Goal: Find specific page/section: Find specific page/section

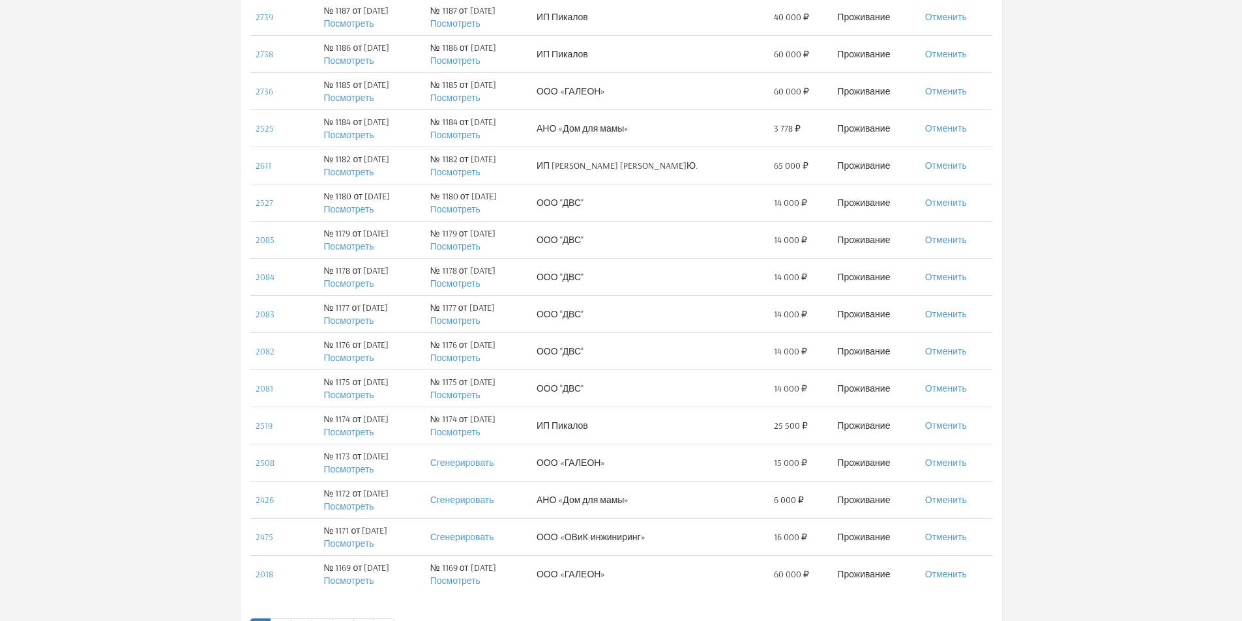
scroll to position [668, 0]
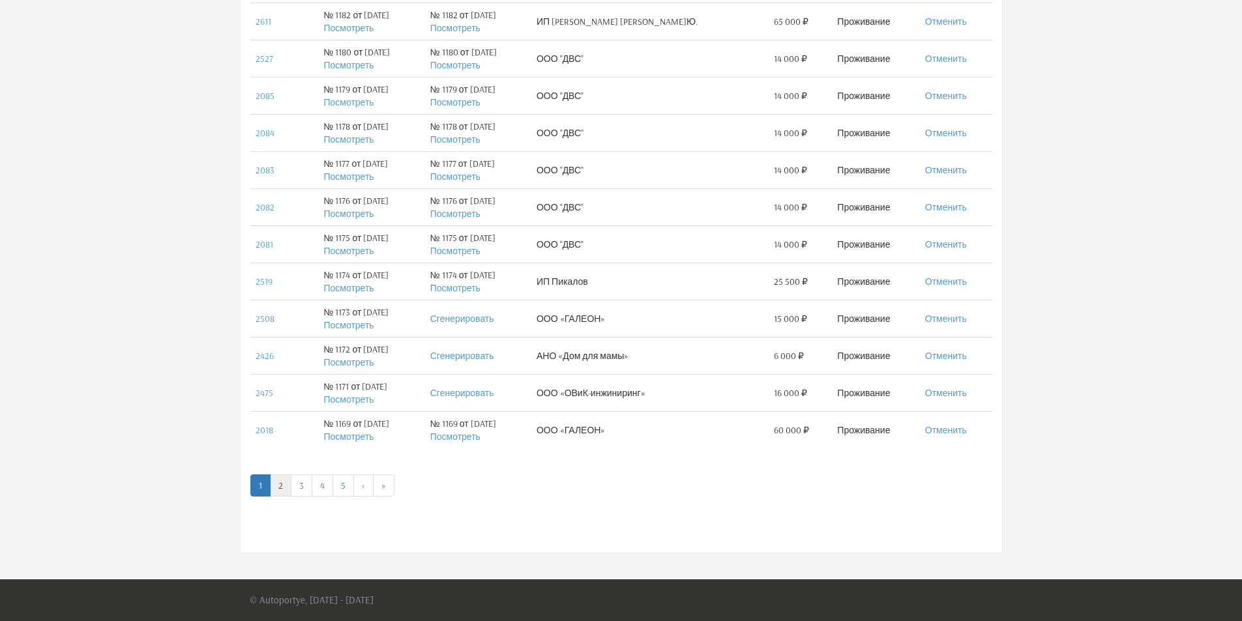
click at [281, 488] on link "2" at bounding box center [281, 486] width 22 height 22
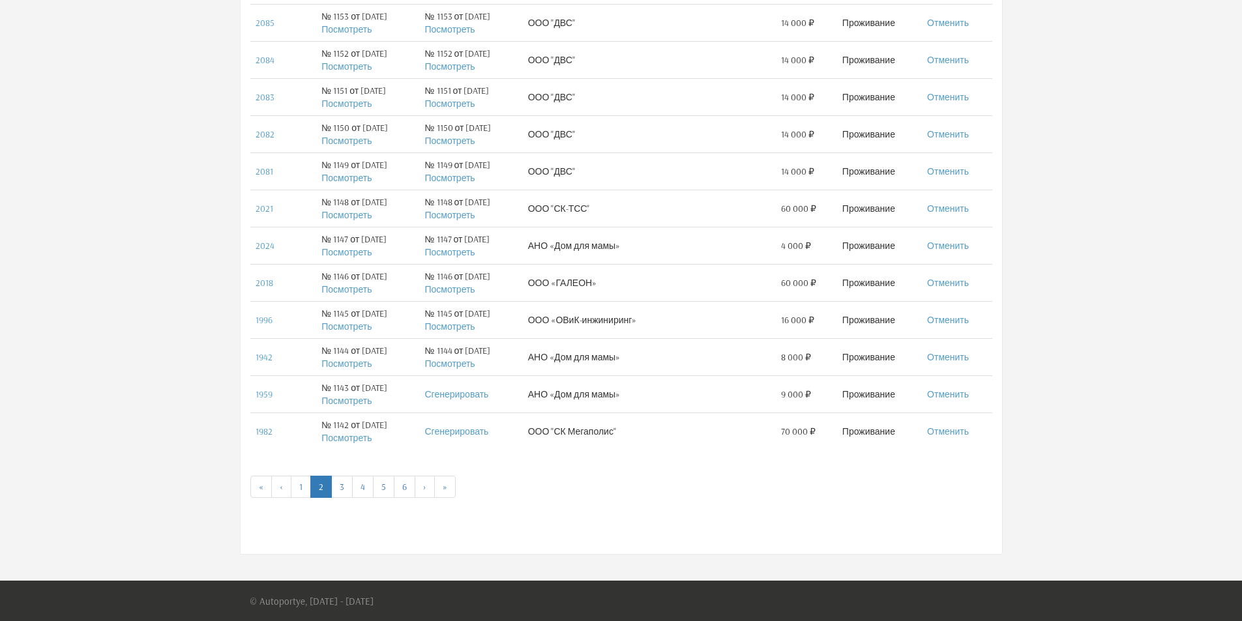
scroll to position [668, 0]
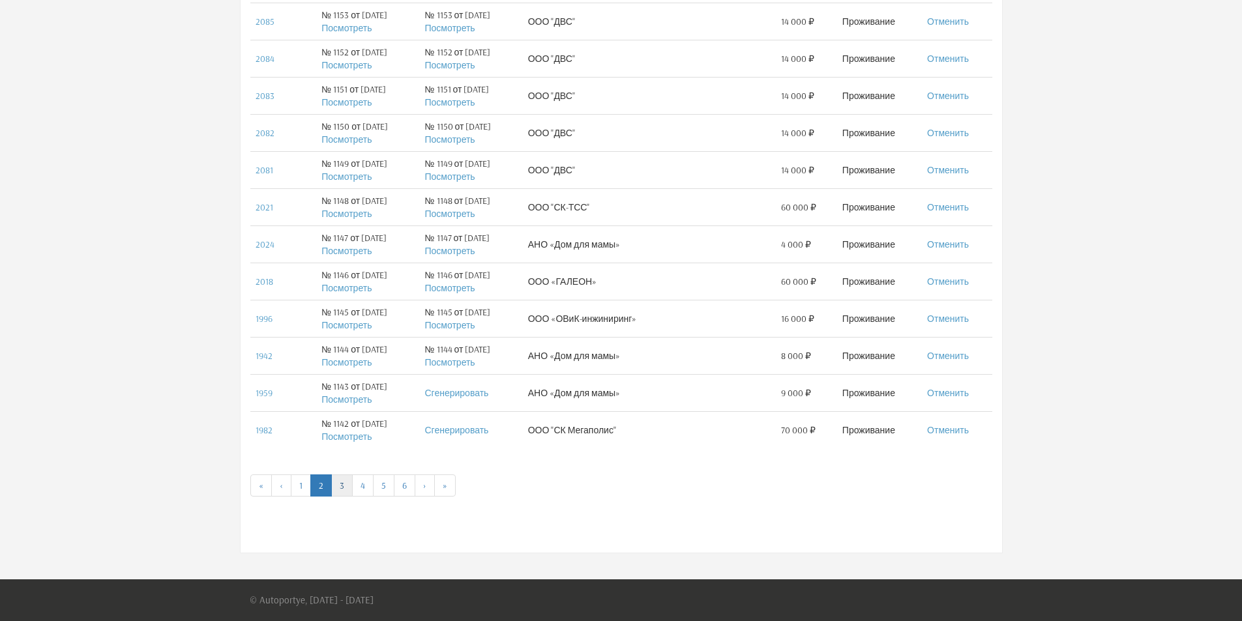
click at [344, 482] on link "3" at bounding box center [342, 486] width 22 height 22
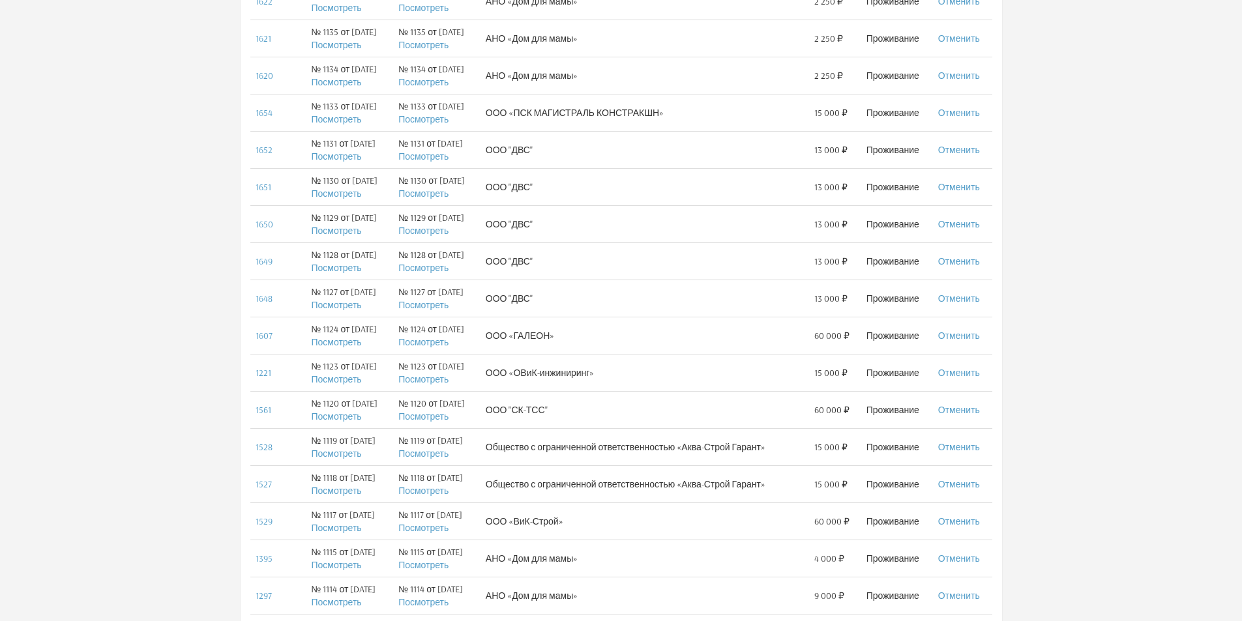
scroll to position [668, 0]
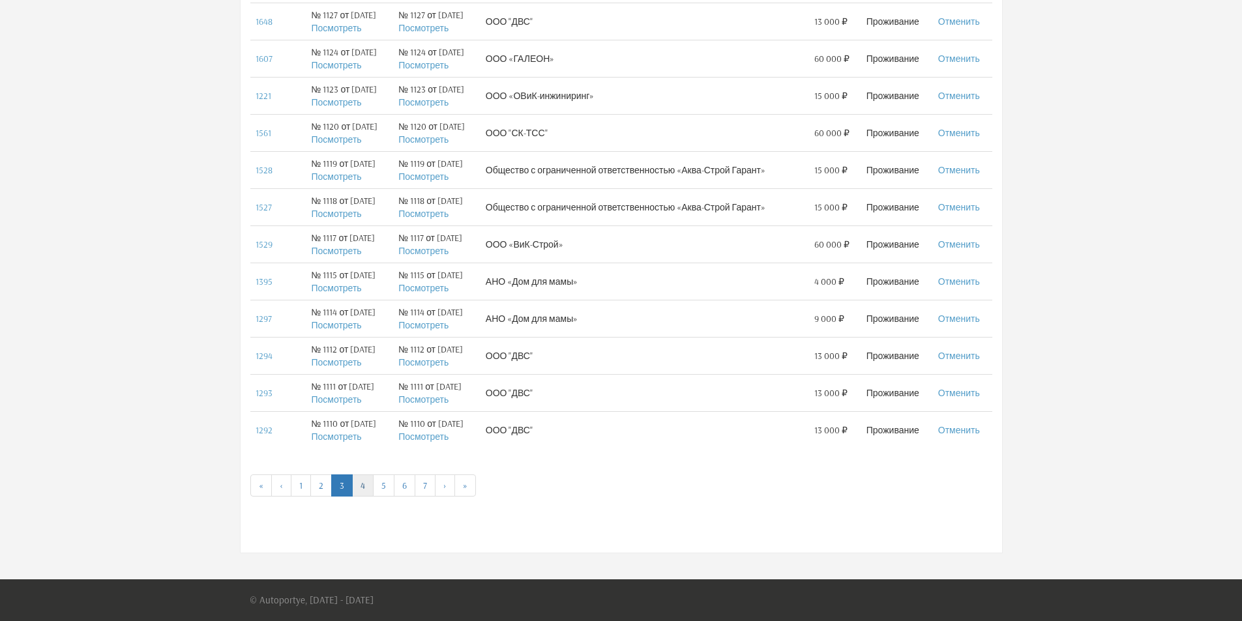
click at [364, 483] on link "4" at bounding box center [363, 486] width 22 height 22
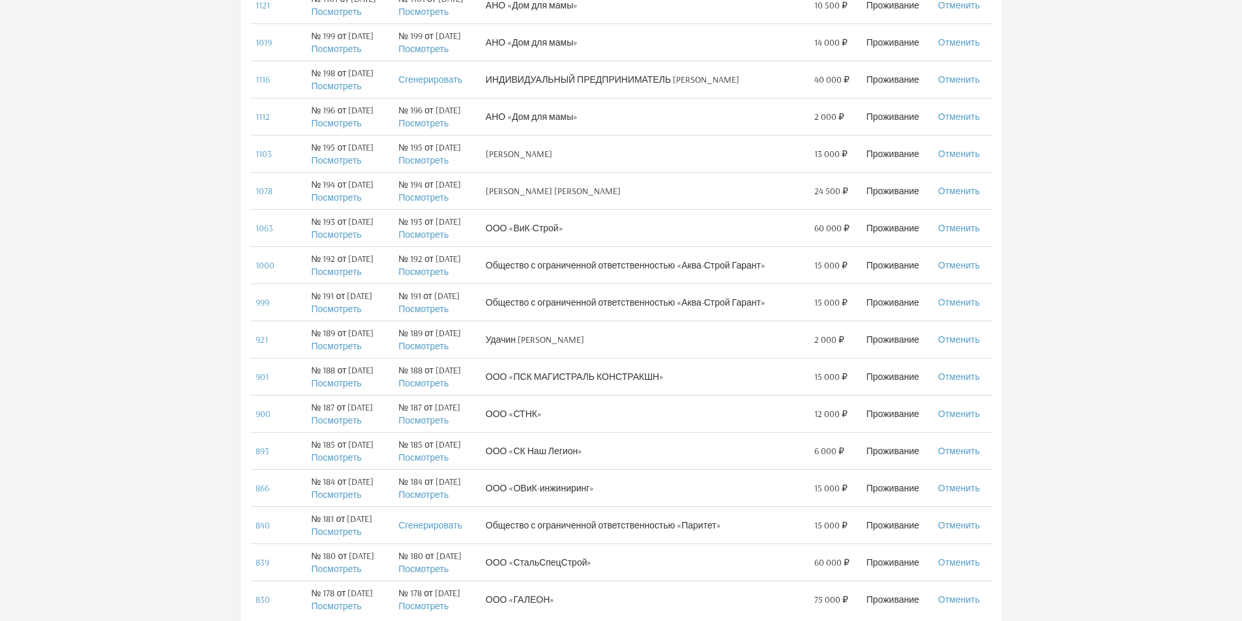
scroll to position [668, 0]
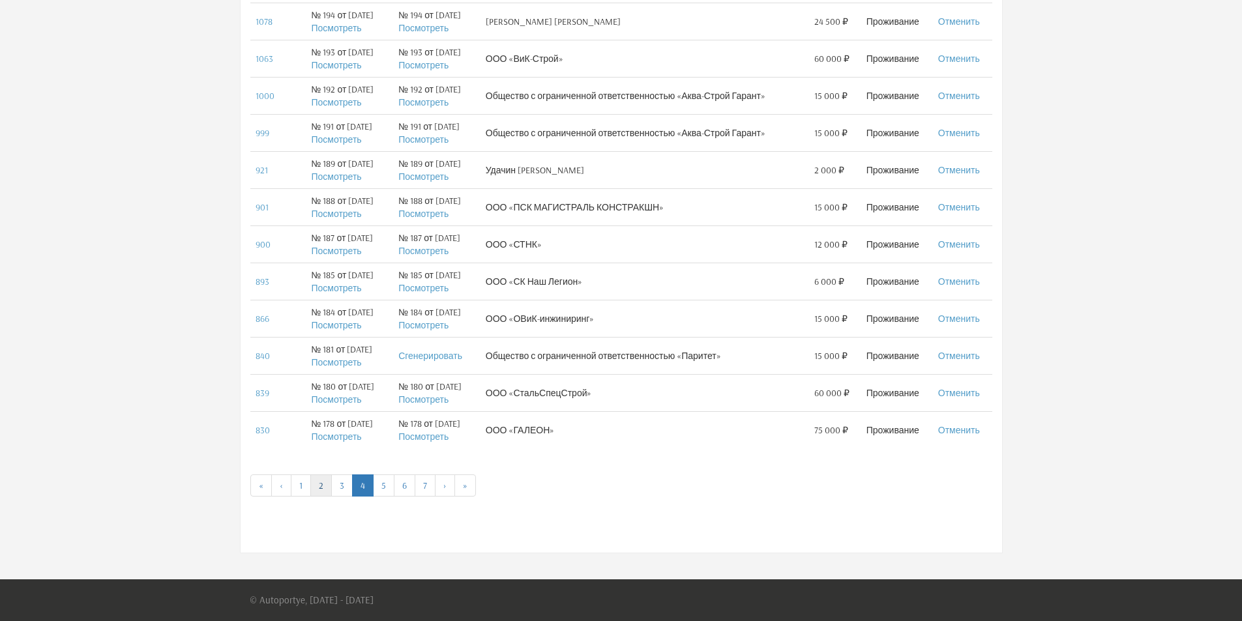
click at [326, 486] on link "2" at bounding box center [321, 486] width 22 height 22
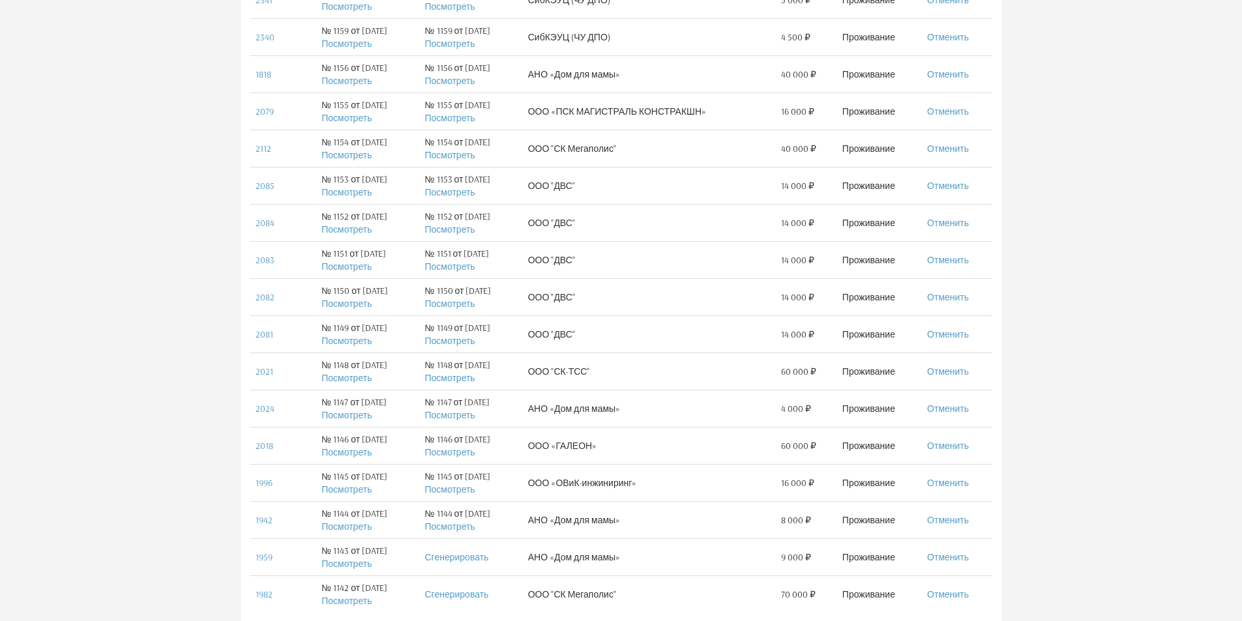
scroll to position [668, 0]
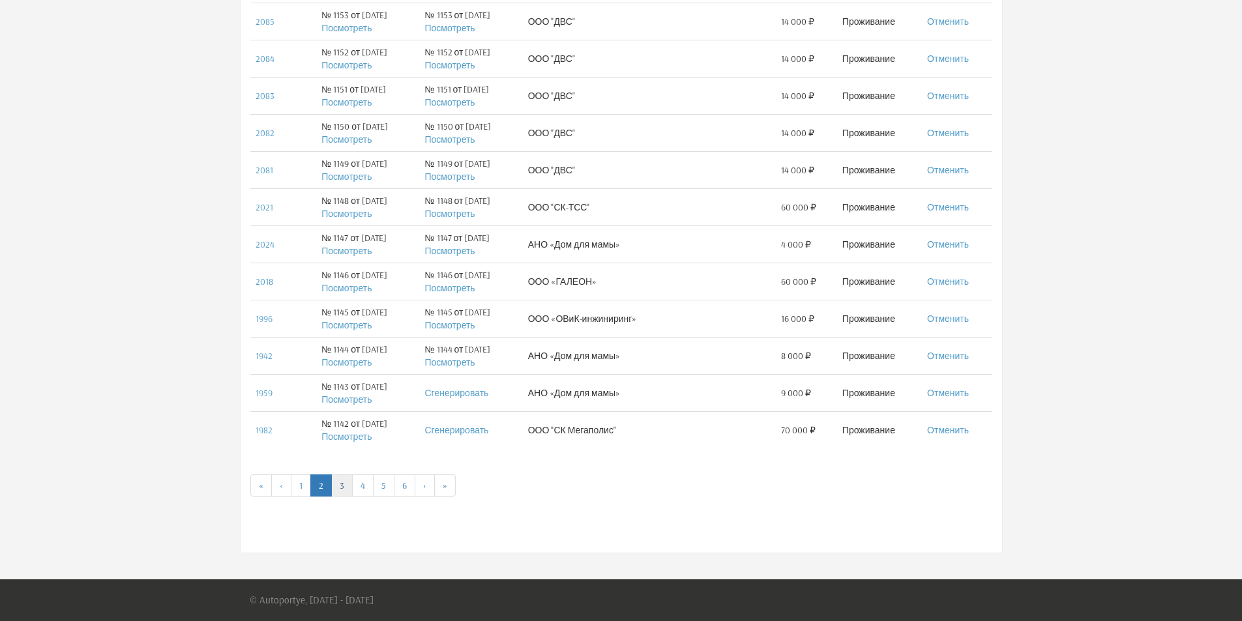
click at [346, 481] on link "3" at bounding box center [342, 486] width 22 height 22
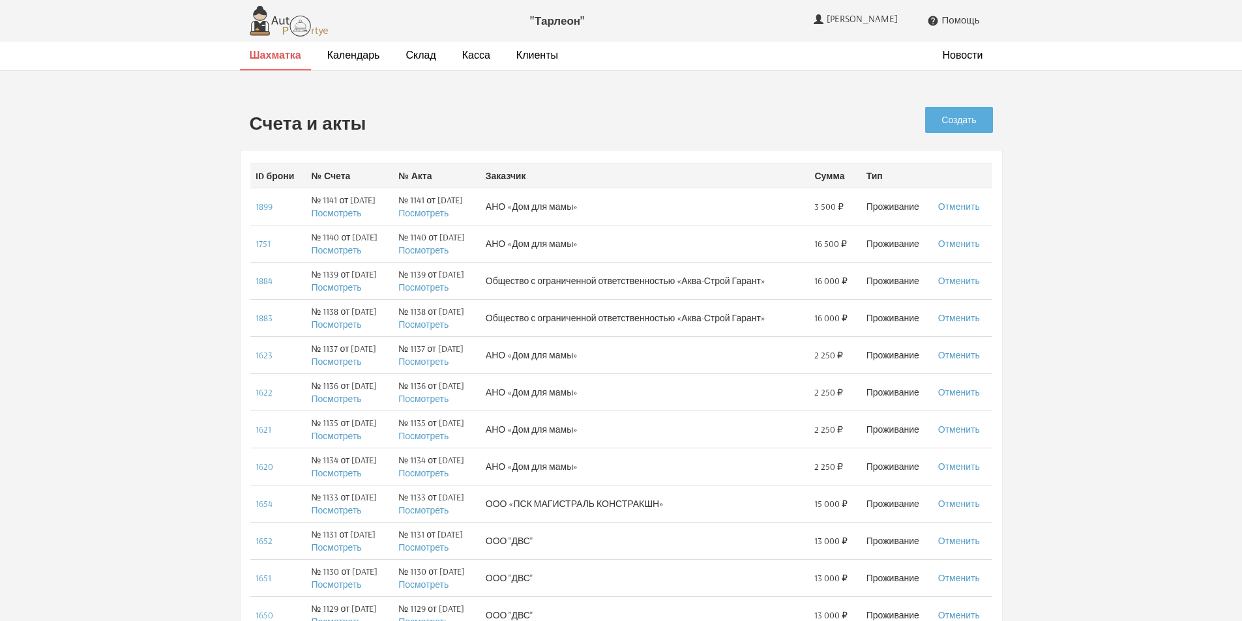
click at [265, 56] on strong "Шахматка" at bounding box center [275, 54] width 51 height 13
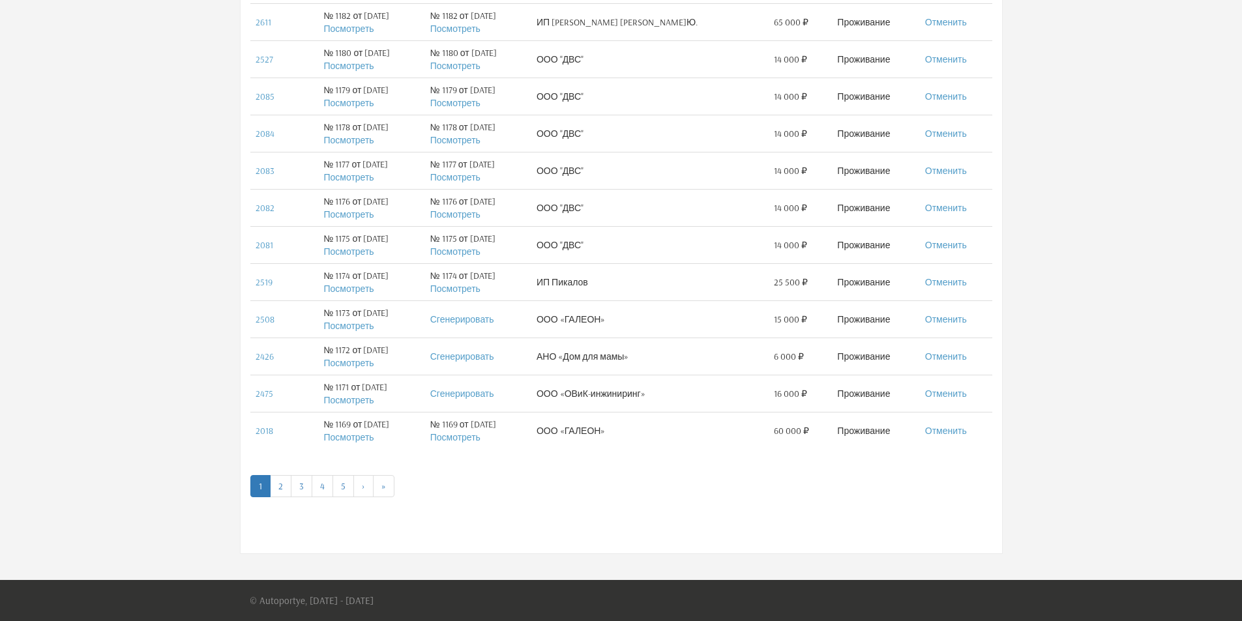
scroll to position [668, 0]
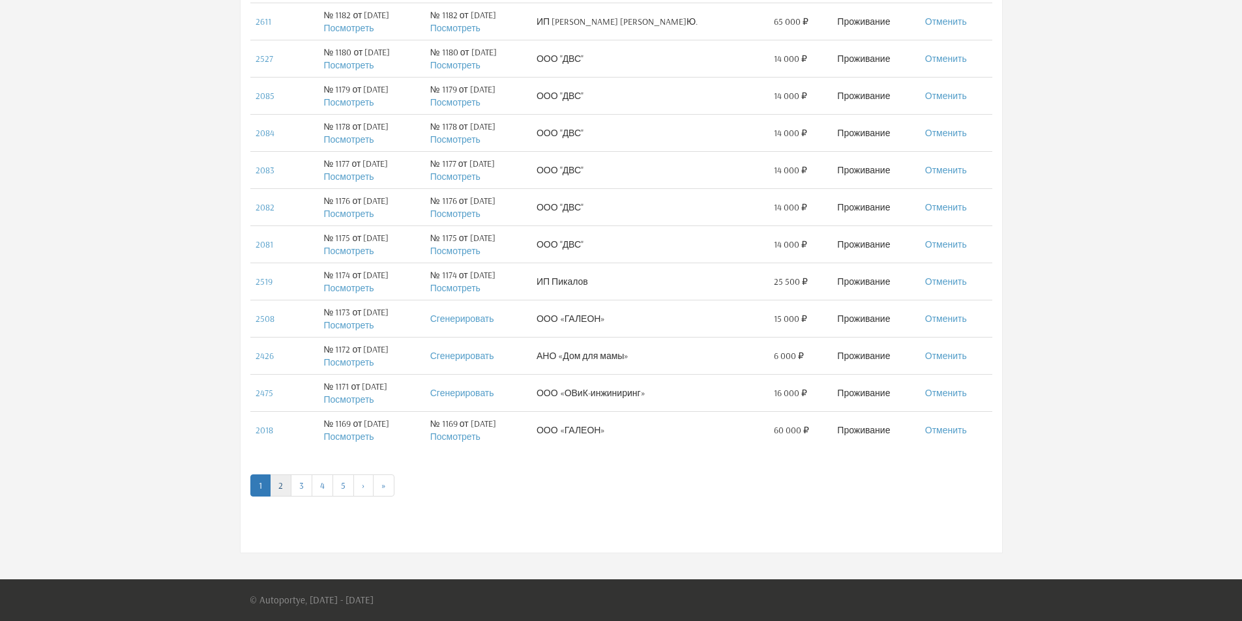
click at [284, 486] on link "2" at bounding box center [281, 486] width 22 height 22
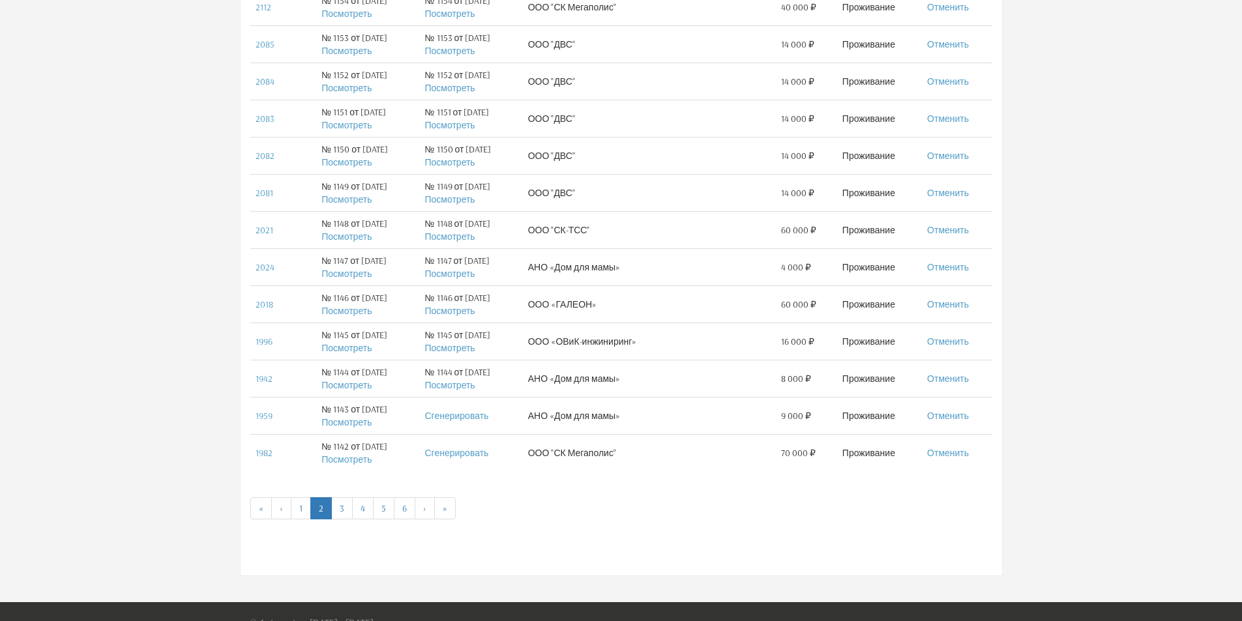
scroll to position [668, 0]
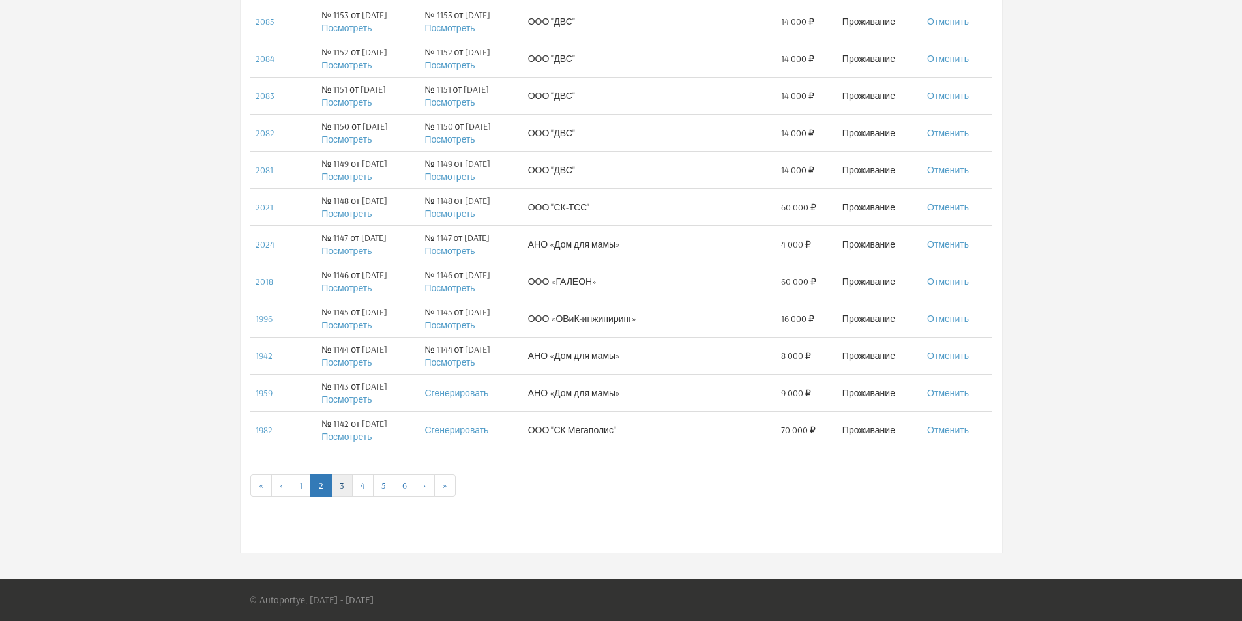
click at [347, 484] on link "3" at bounding box center [342, 486] width 22 height 22
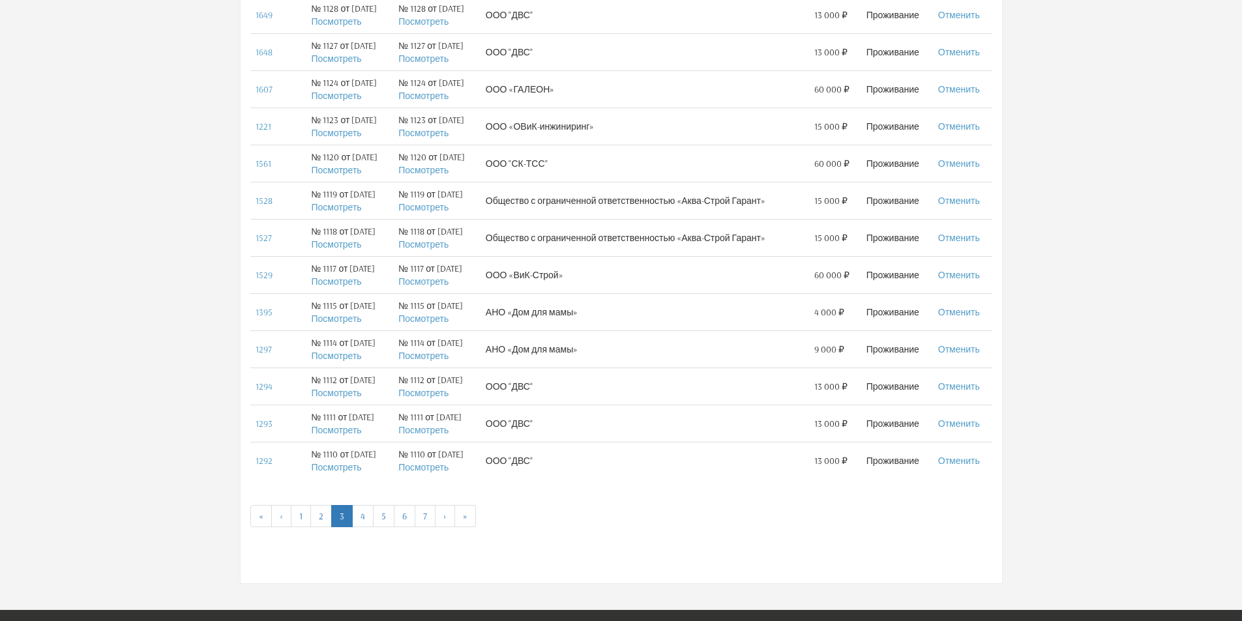
scroll to position [652, 0]
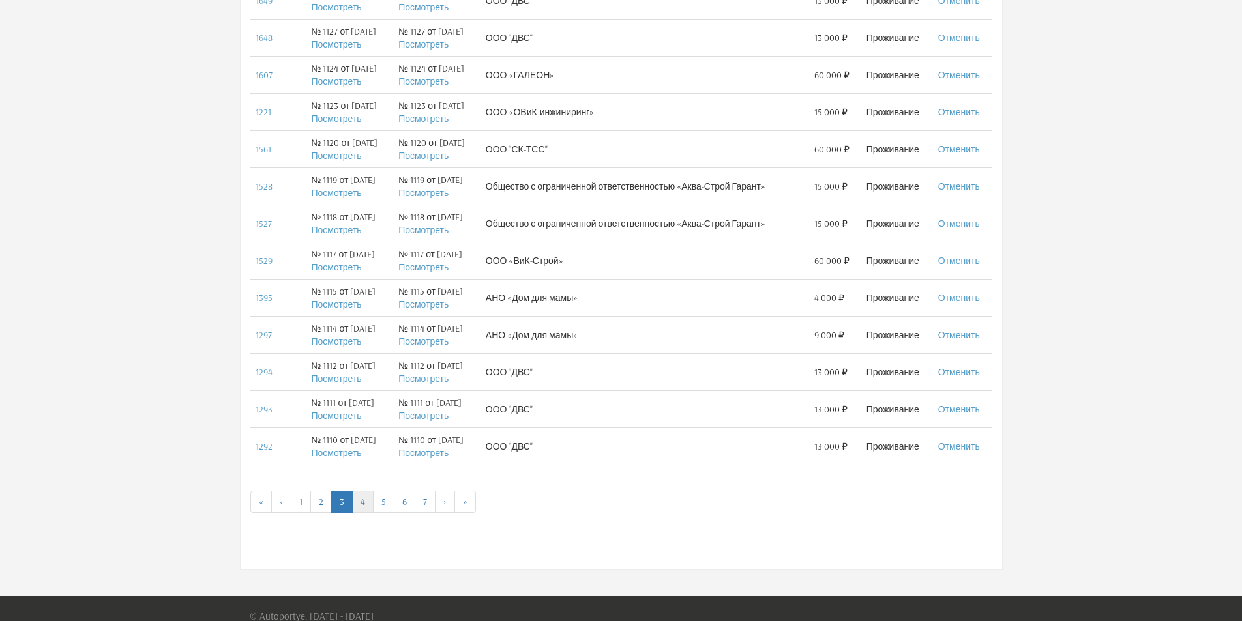
click at [355, 500] on link "4" at bounding box center [363, 502] width 22 height 22
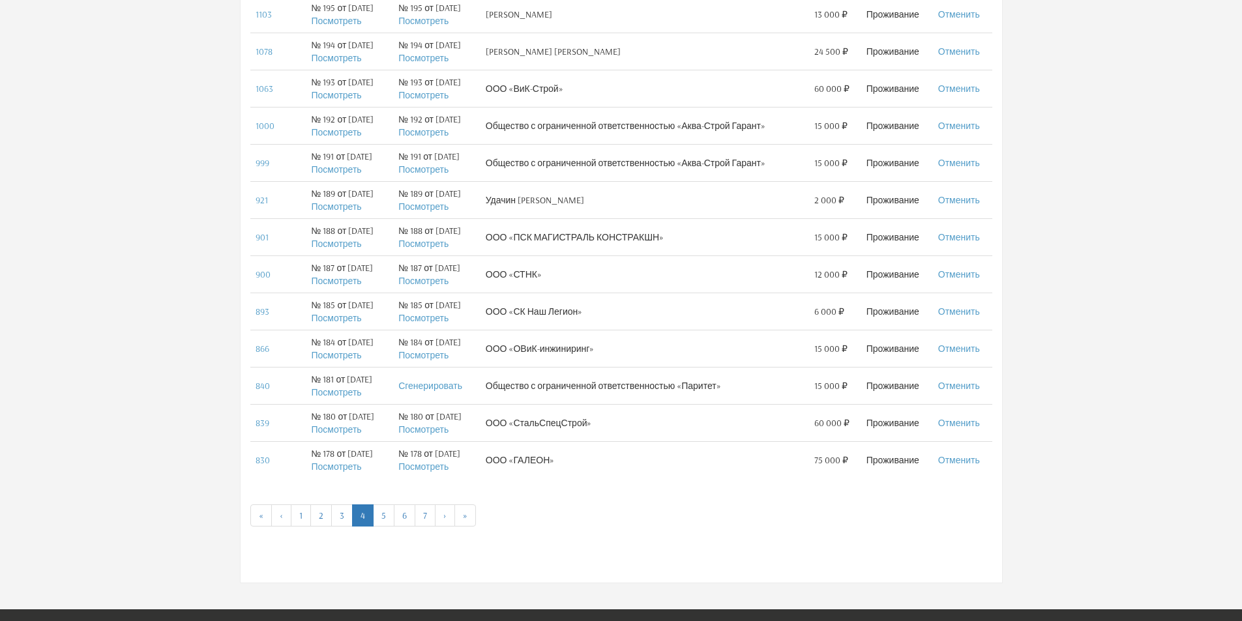
scroll to position [668, 0]
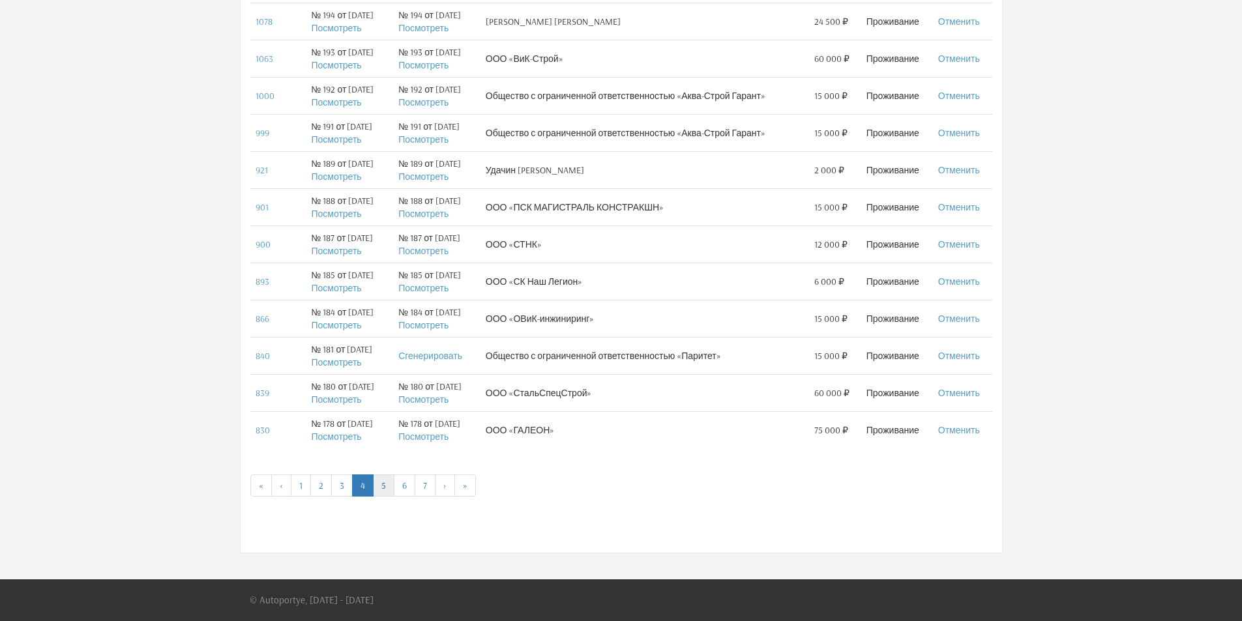
click at [383, 482] on link "5" at bounding box center [384, 486] width 22 height 22
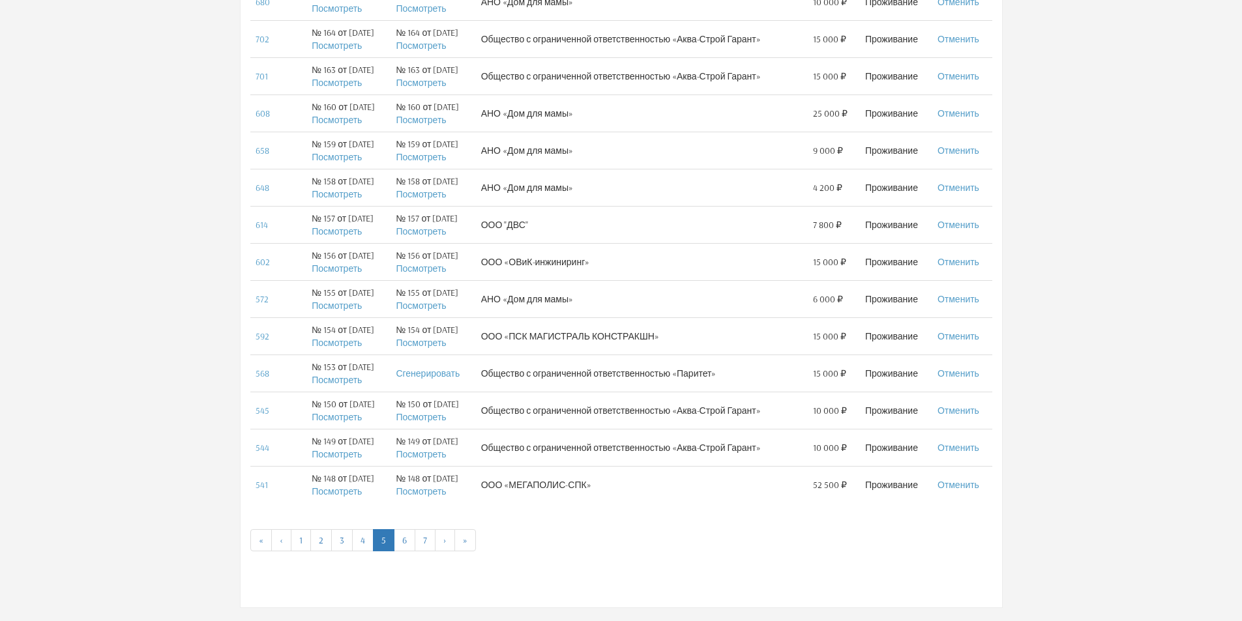
scroll to position [652, 0]
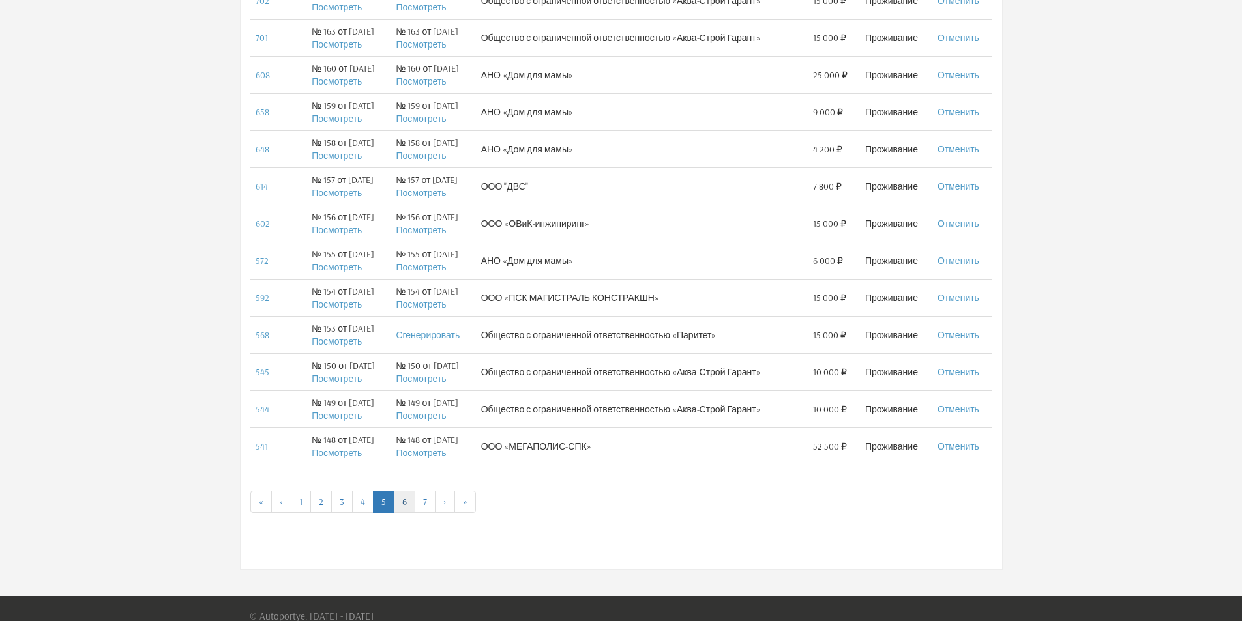
click at [402, 507] on link "6" at bounding box center [405, 502] width 22 height 22
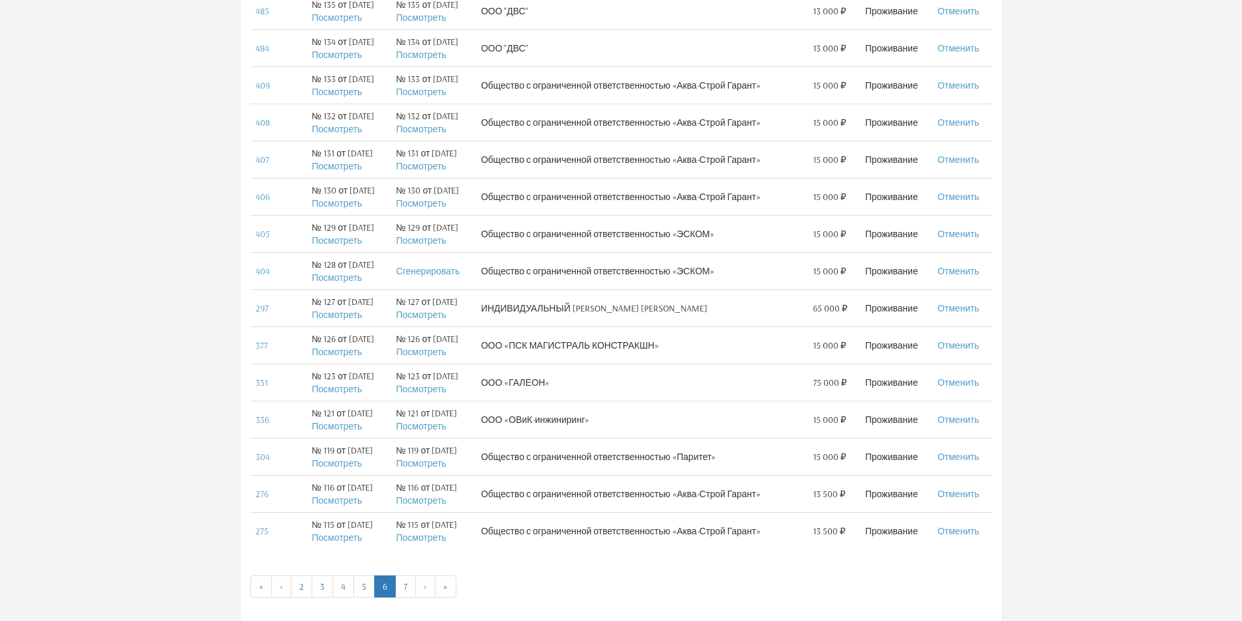
scroll to position [587, 0]
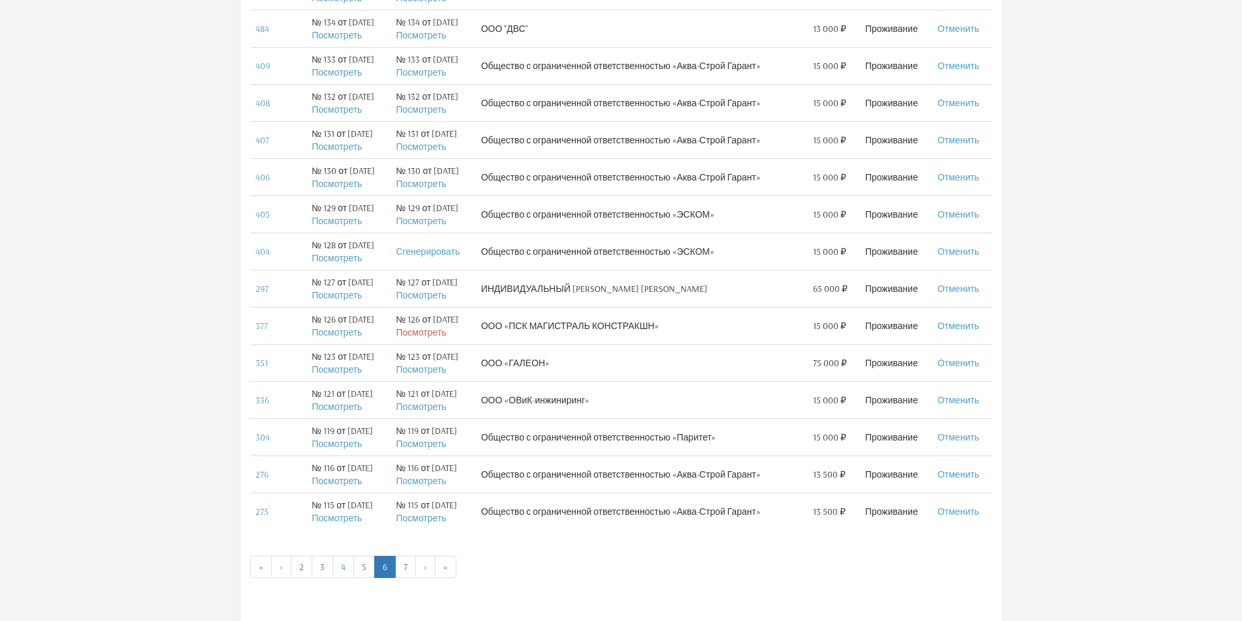
click at [426, 331] on link "Посмотреть" at bounding box center [421, 333] width 50 height 12
click at [403, 564] on link "7" at bounding box center [405, 567] width 21 height 22
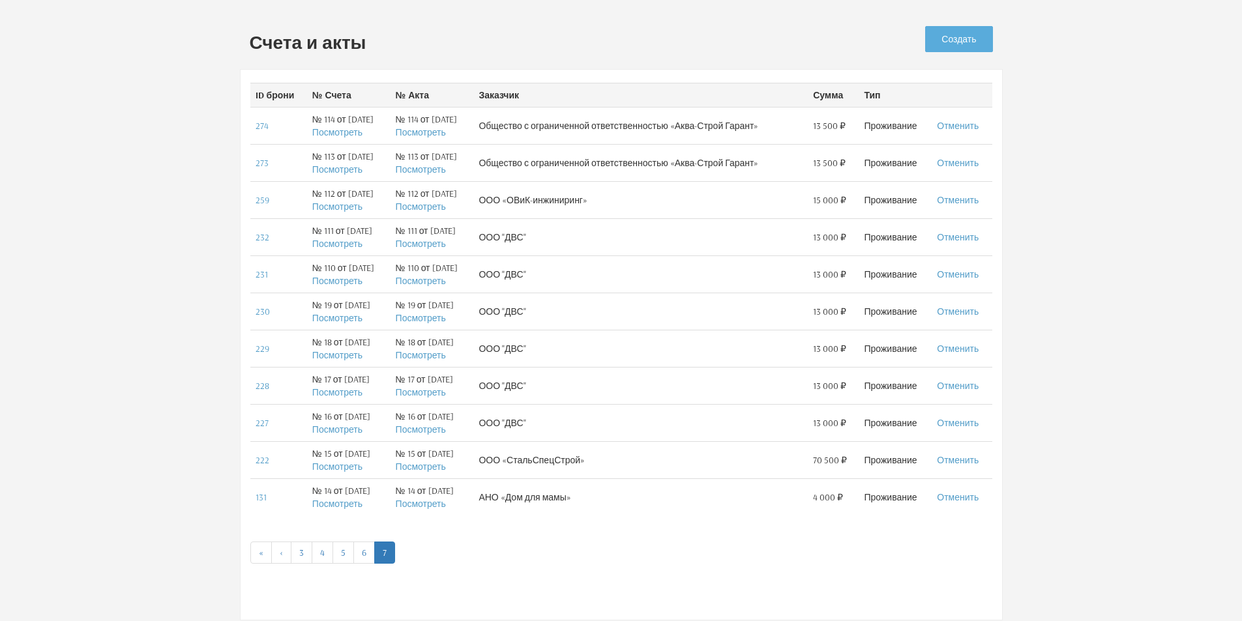
scroll to position [130, 0]
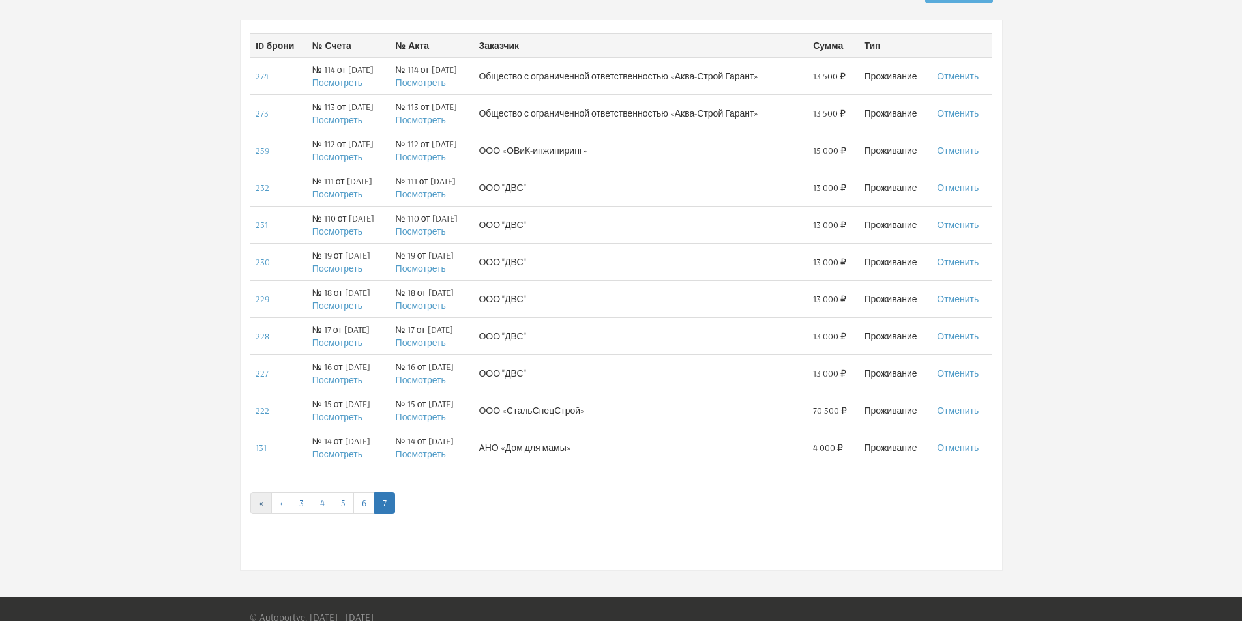
click at [257, 505] on link "«" at bounding box center [261, 503] width 22 height 22
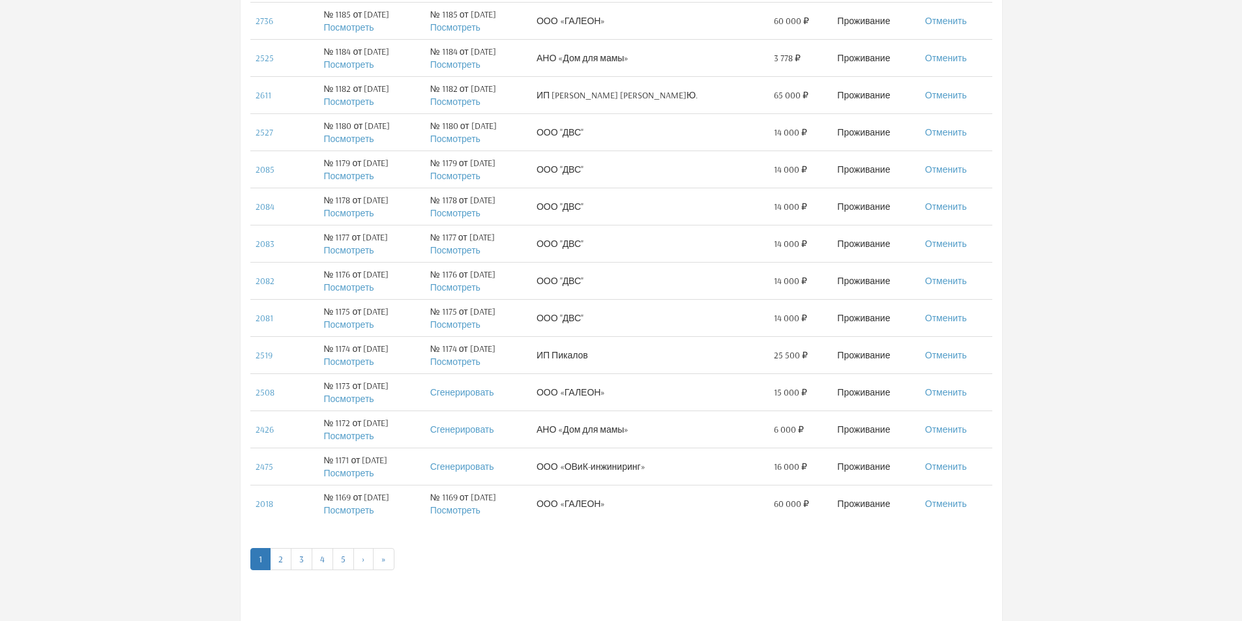
scroll to position [668, 0]
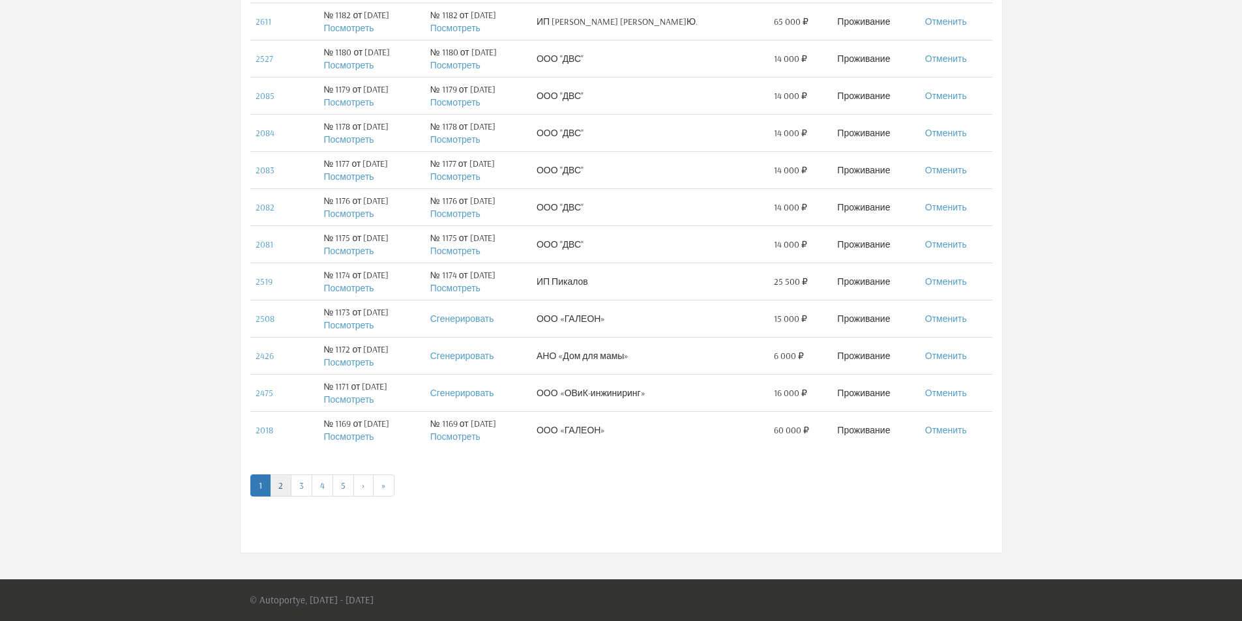
click at [281, 484] on link "2" at bounding box center [281, 486] width 22 height 22
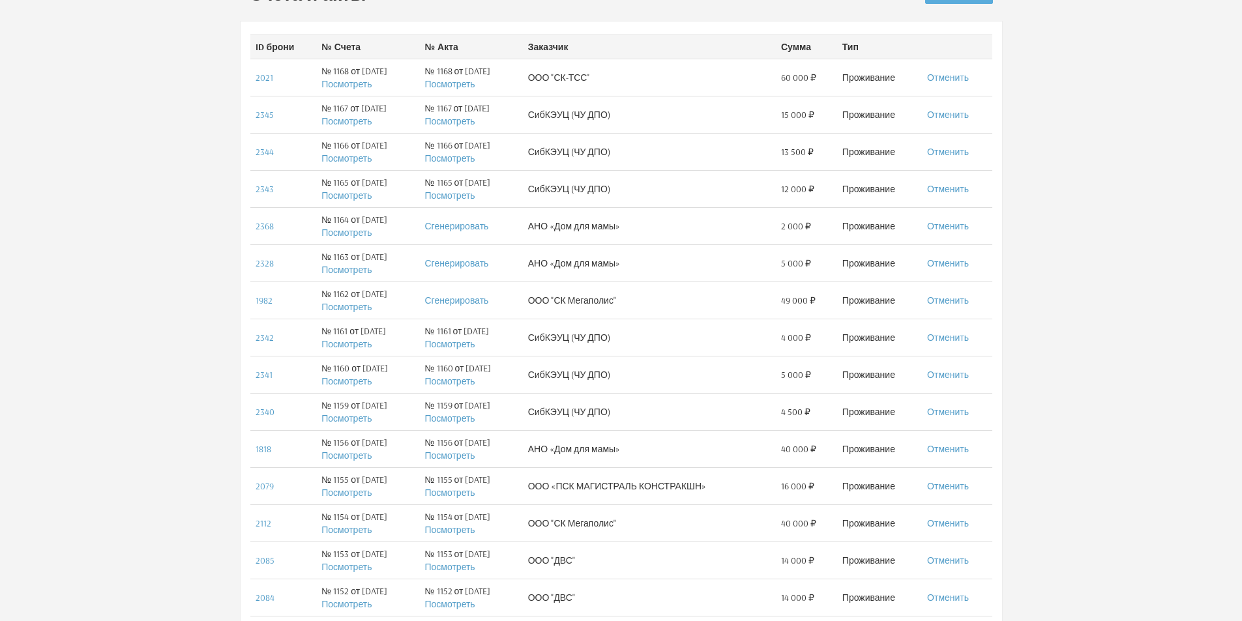
scroll to position [130, 0]
click at [339, 491] on link "Посмотреть" at bounding box center [346, 492] width 50 height 12
click at [354, 493] on link "Посмотреть" at bounding box center [346, 492] width 50 height 12
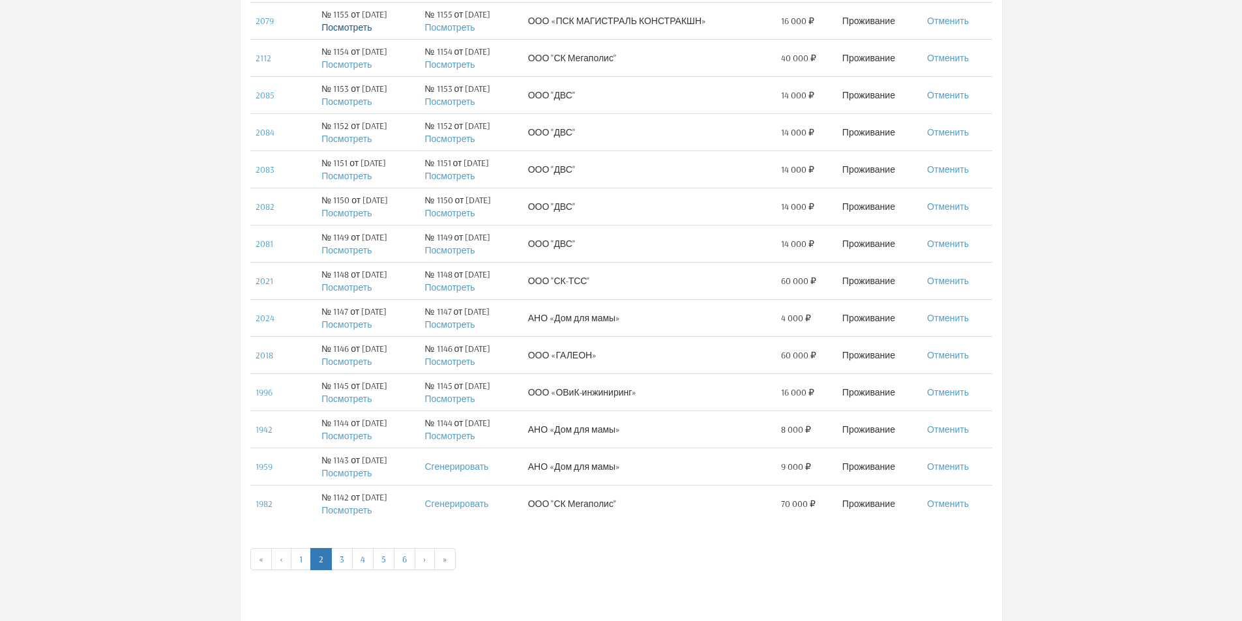
scroll to position [668, 0]
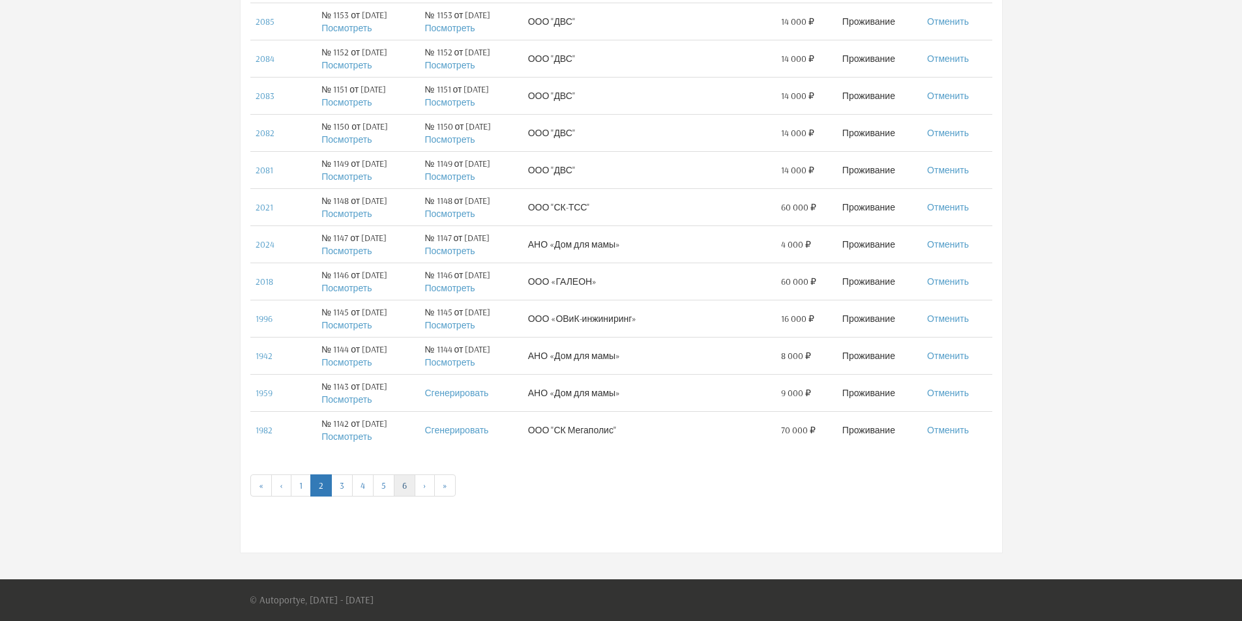
click at [407, 488] on link "6" at bounding box center [405, 486] width 22 height 22
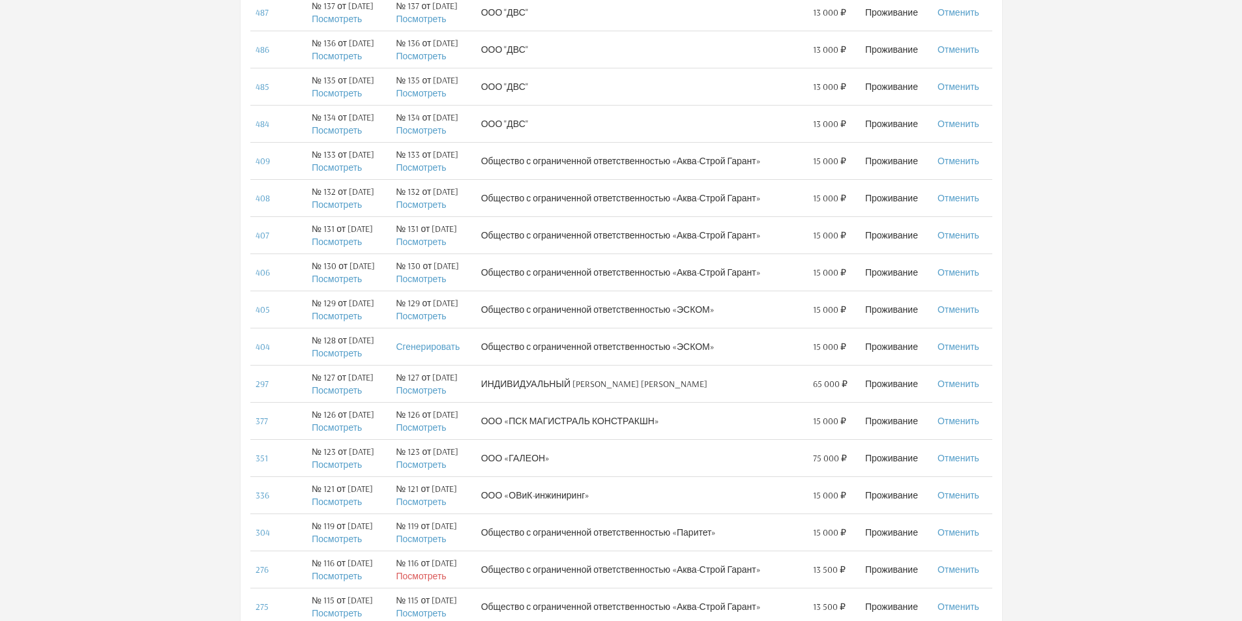
scroll to position [668, 0]
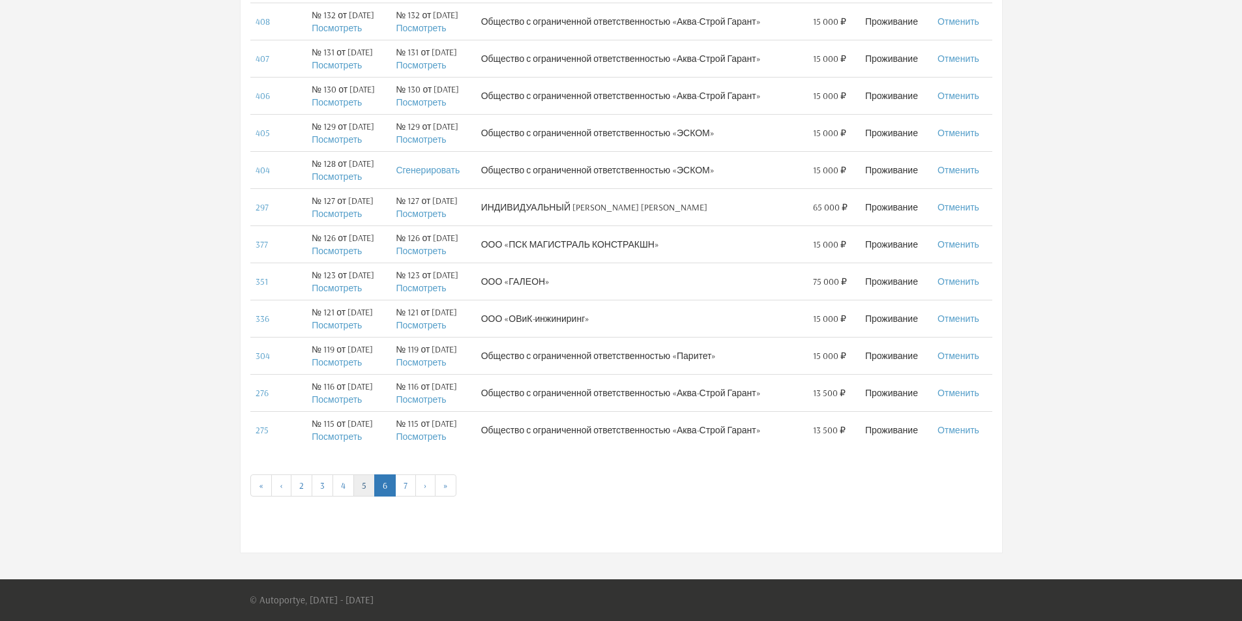
click at [357, 482] on link "5" at bounding box center [364, 486] width 22 height 22
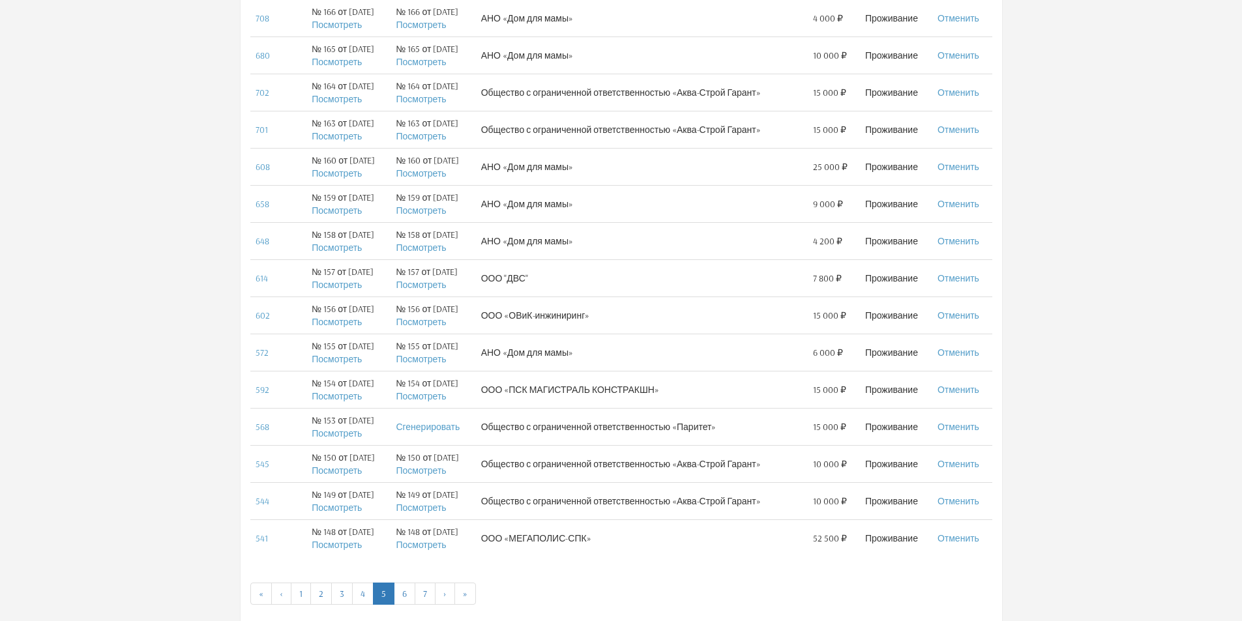
scroll to position [668, 0]
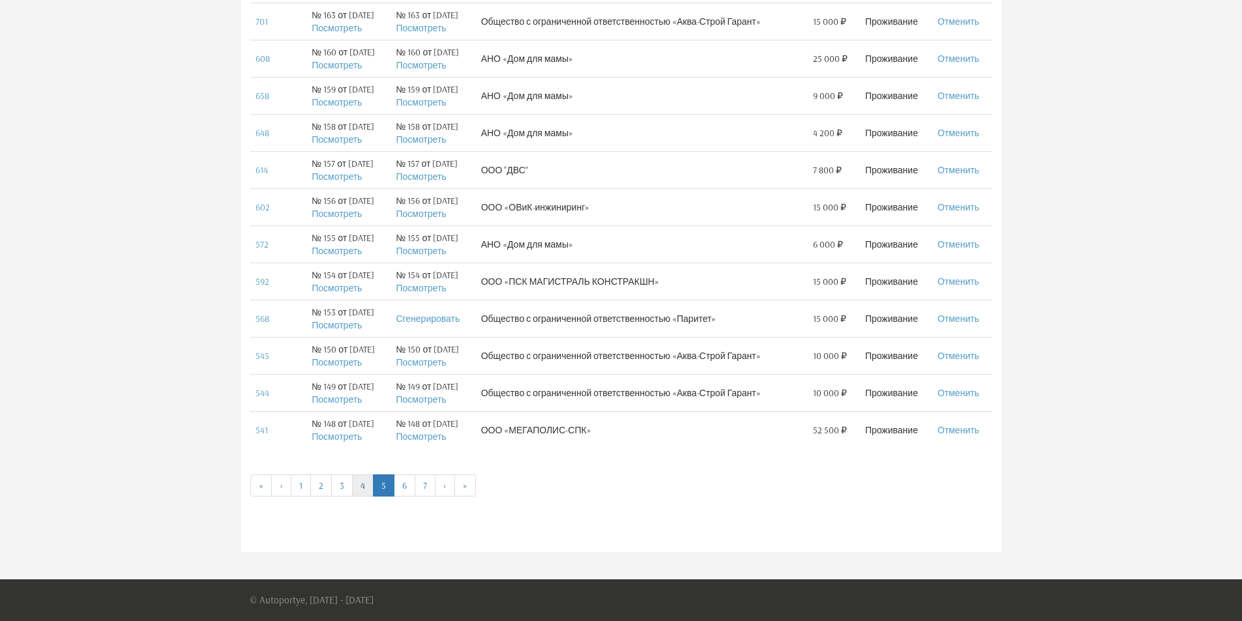
click at [363, 486] on link "4" at bounding box center [363, 486] width 22 height 22
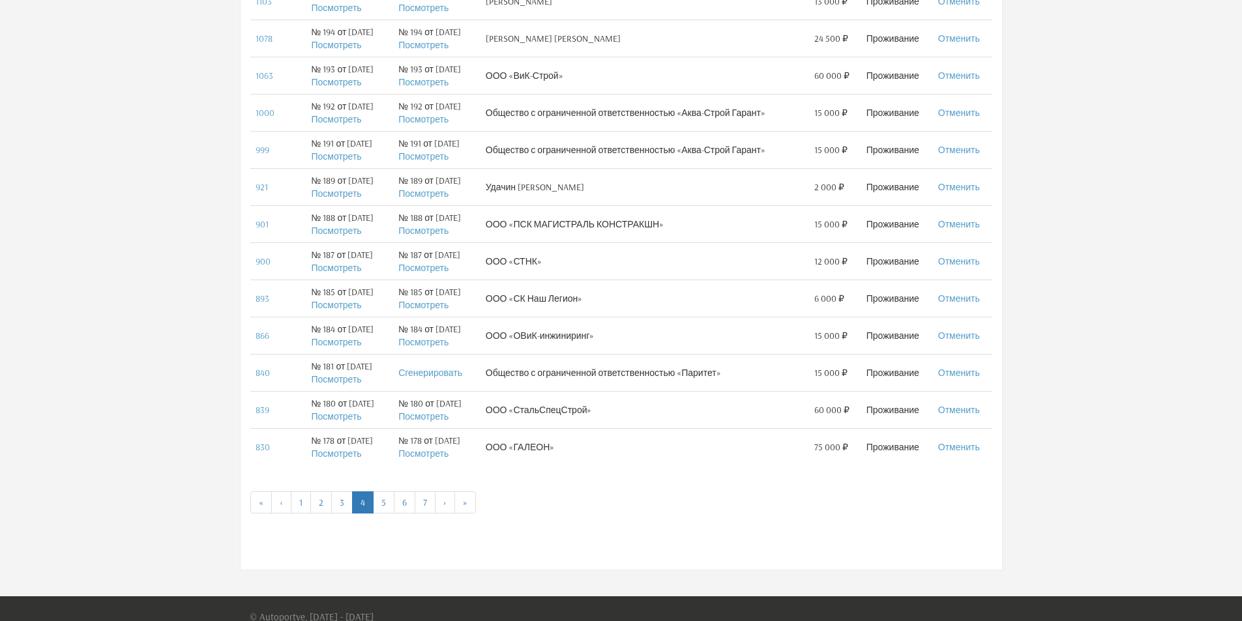
scroll to position [668, 0]
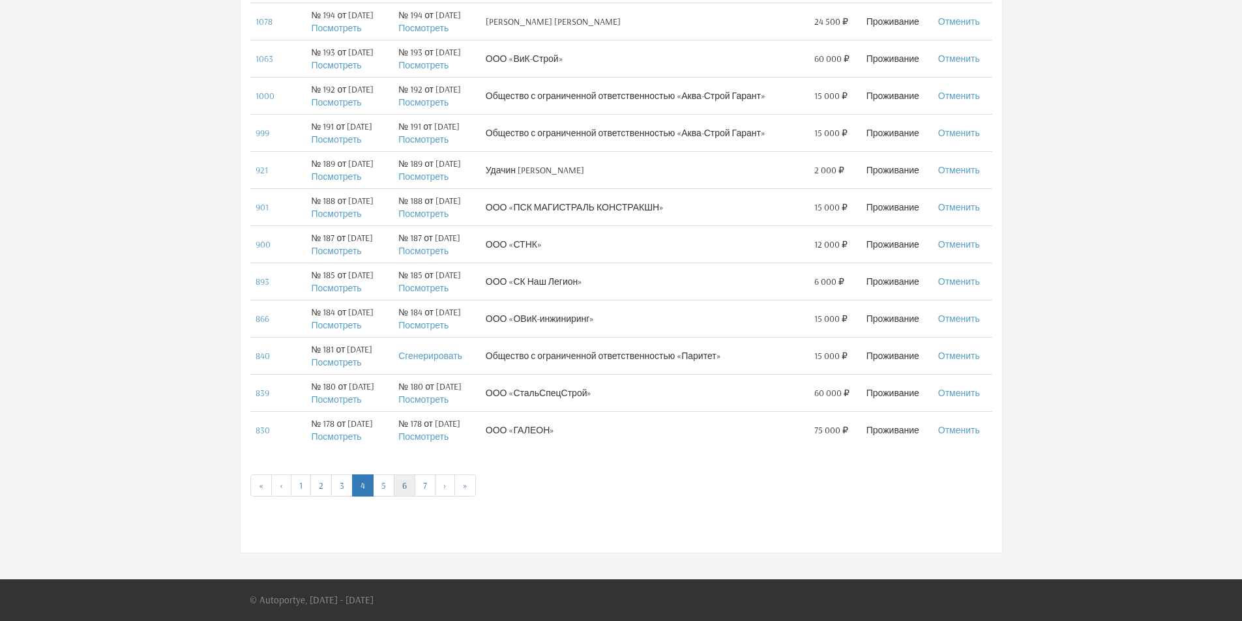
click at [408, 487] on link "6" at bounding box center [405, 486] width 22 height 22
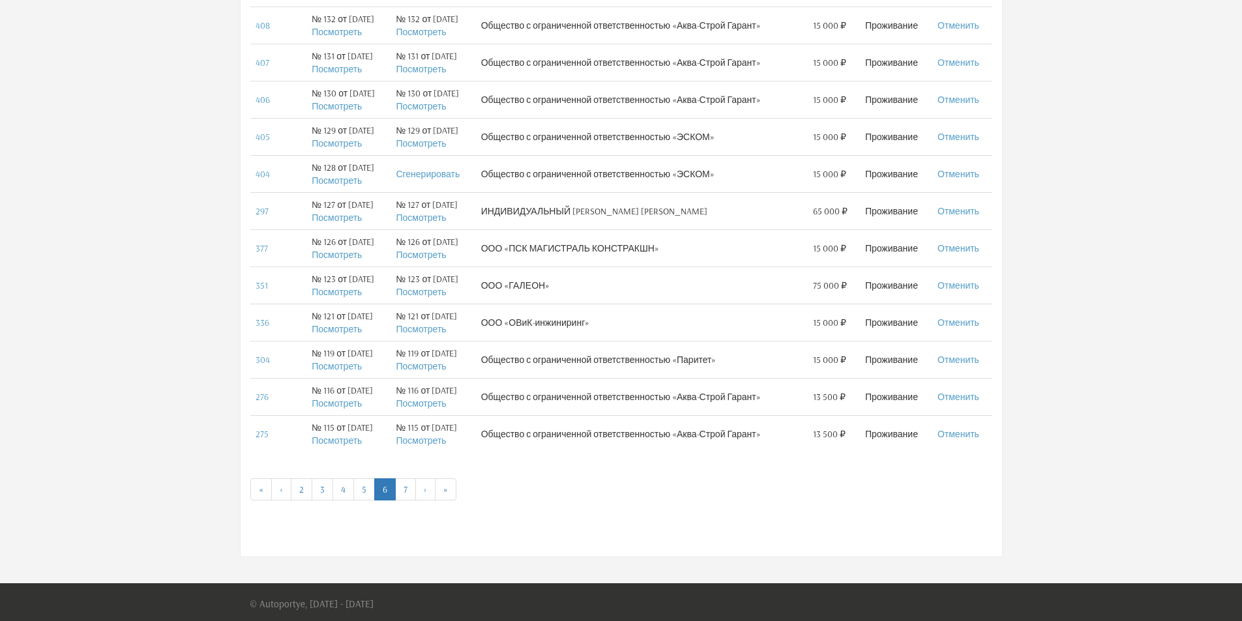
scroll to position [668, 0]
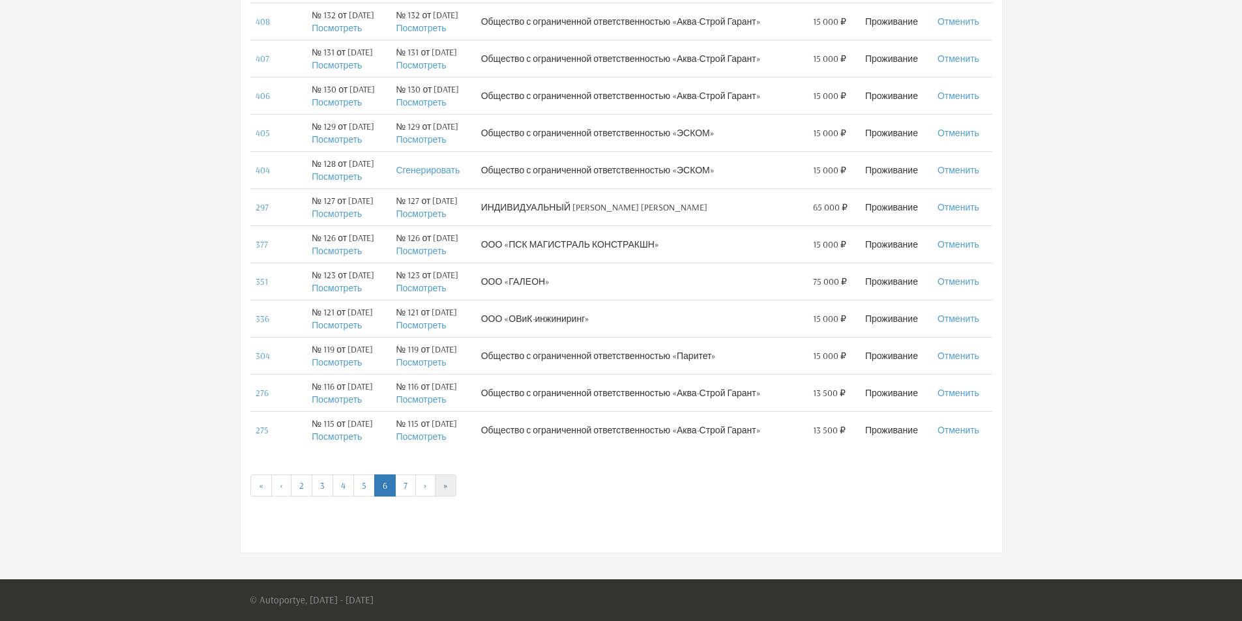
click at [437, 488] on link "»" at bounding box center [446, 486] width 22 height 22
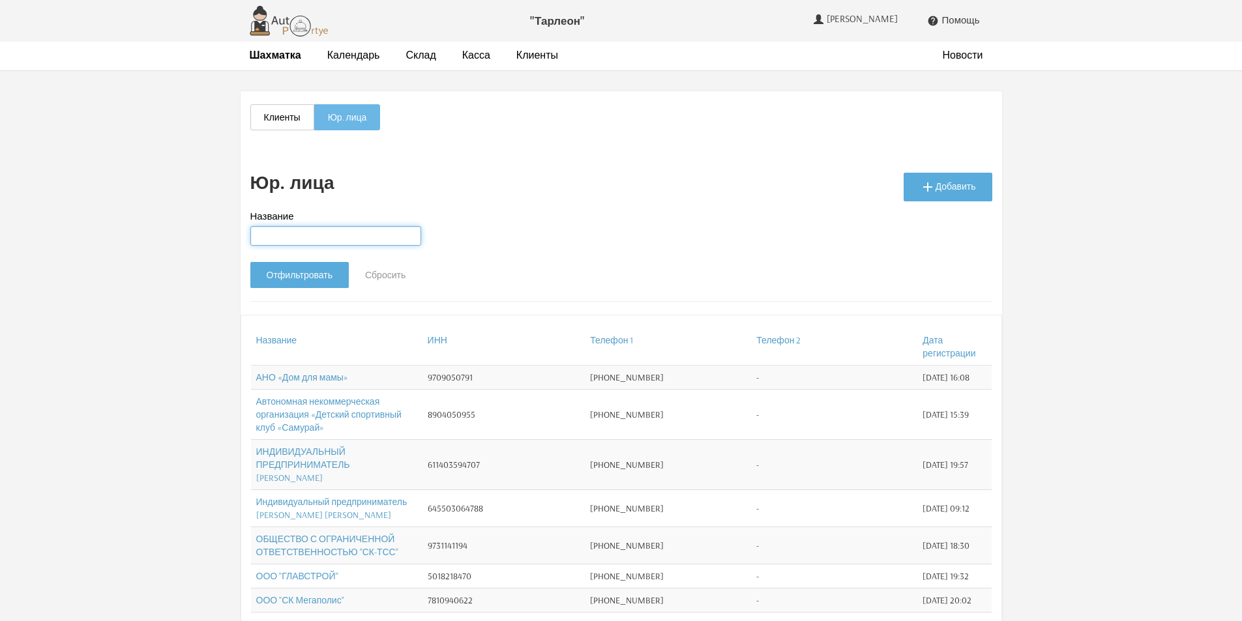
click at [317, 231] on input "Название" at bounding box center [335, 236] width 171 height 20
type input "магистраль"
click at [303, 277] on input "Отфильтровать" at bounding box center [299, 275] width 98 height 26
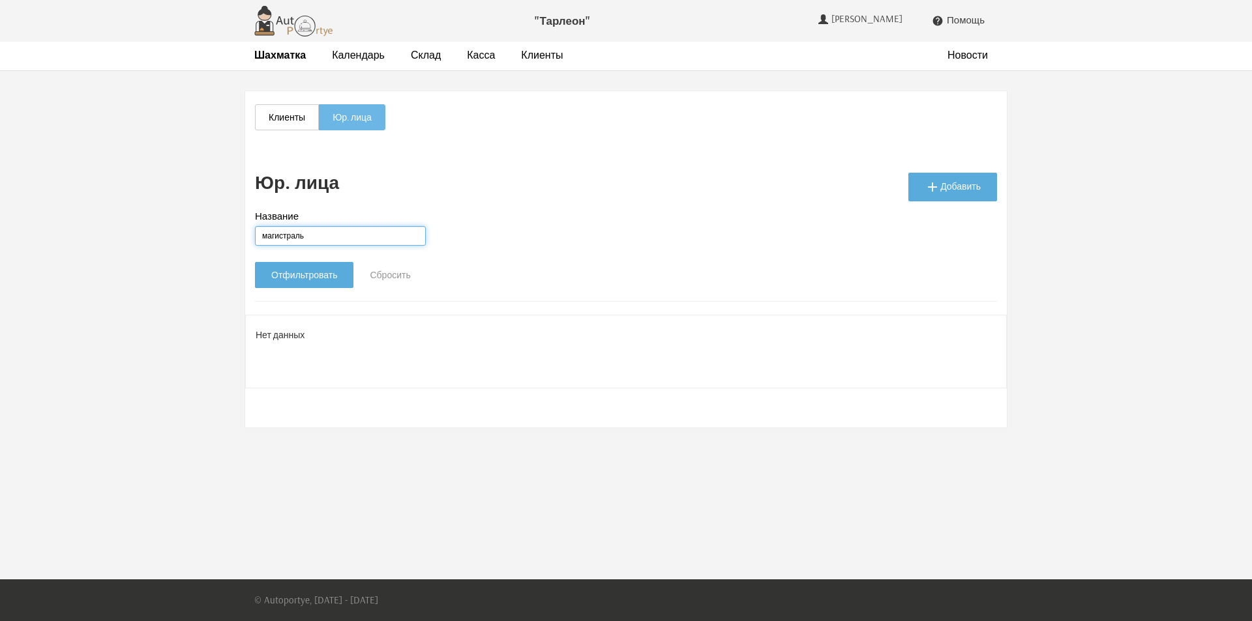
click at [323, 241] on input "магистраль" at bounding box center [340, 236] width 171 height 20
type input "магистральконстракшн"
click at [319, 274] on input "Отфильтровать" at bounding box center [304, 275] width 98 height 26
click at [286, 50] on strong "Шахматка" at bounding box center [279, 54] width 51 height 13
